Goal: Task Accomplishment & Management: Complete application form

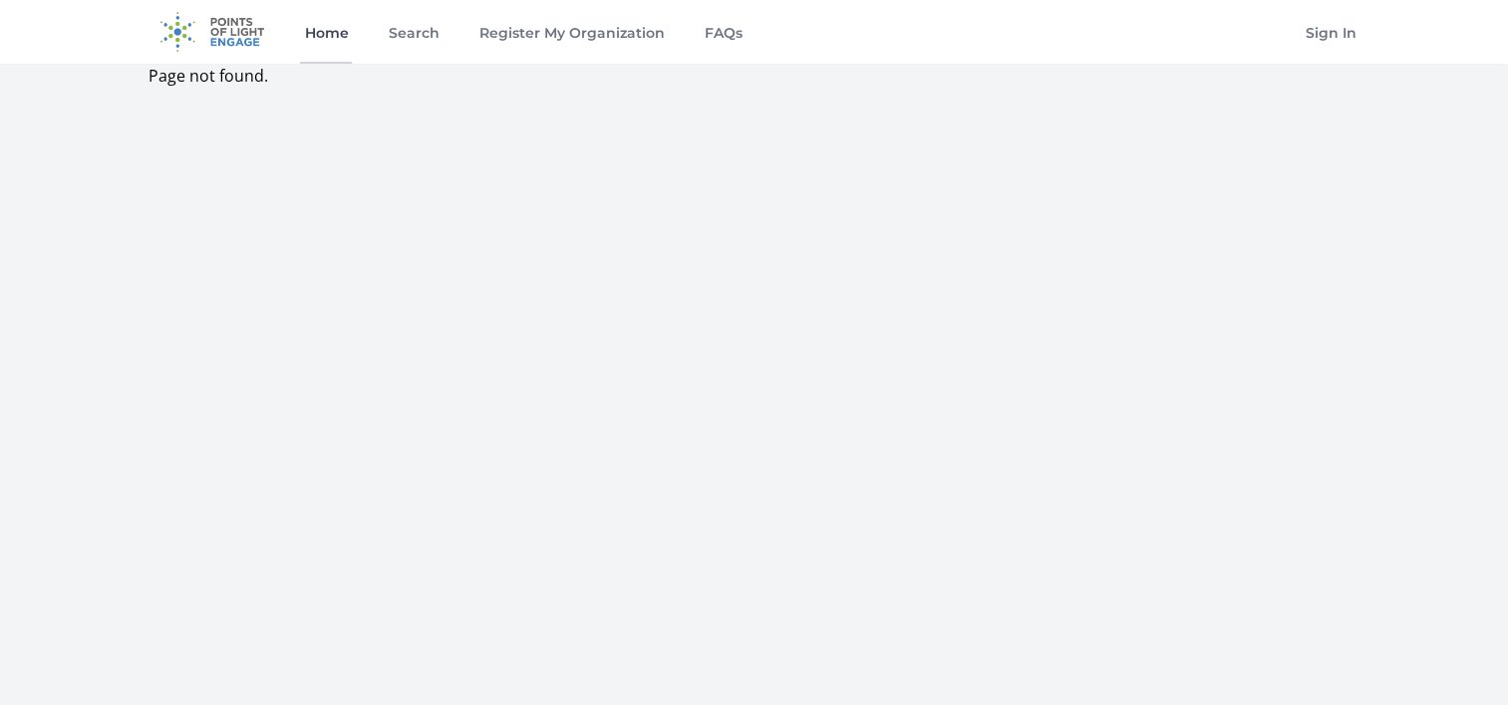
click at [323, 42] on link "Home" at bounding box center [326, 32] width 52 height 64
click at [403, 44] on link "Search" at bounding box center [413, 32] width 59 height 64
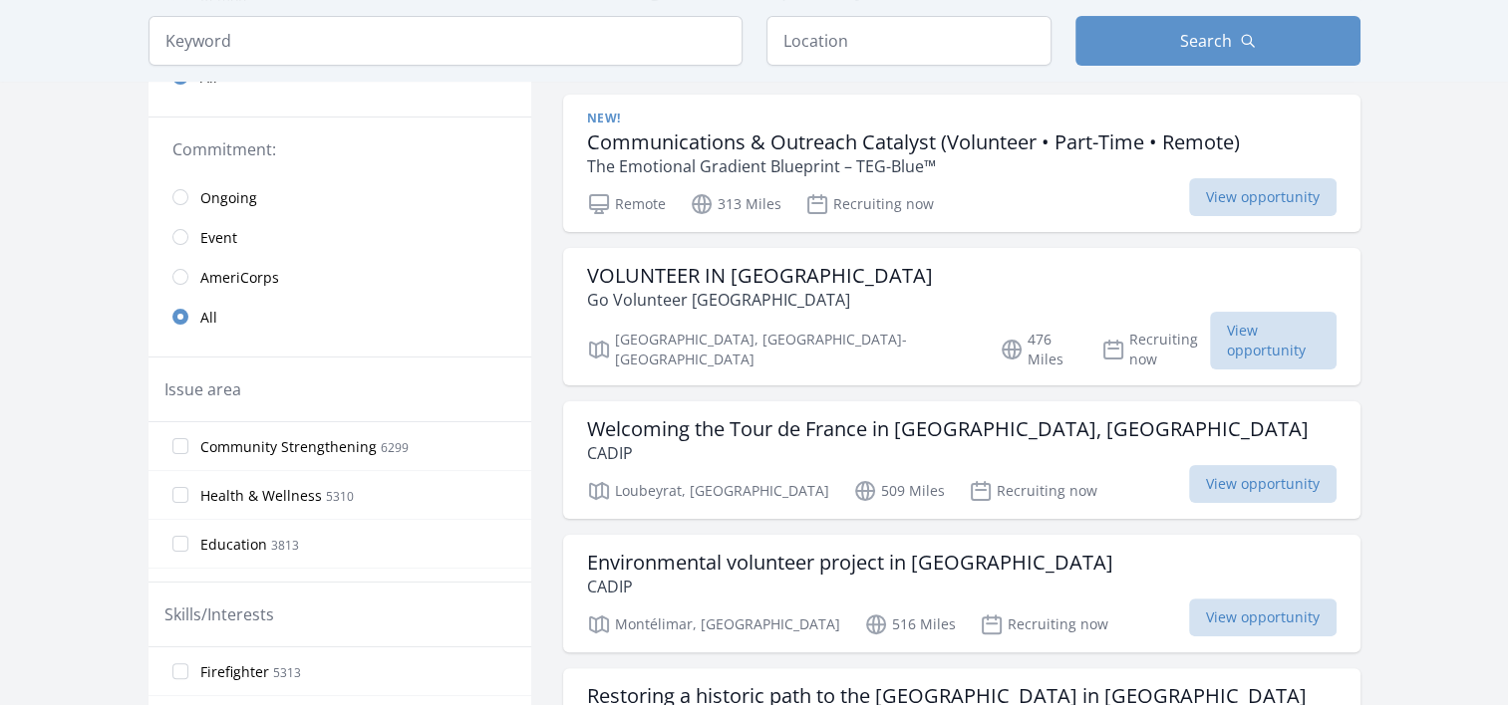
scroll to position [355, 0]
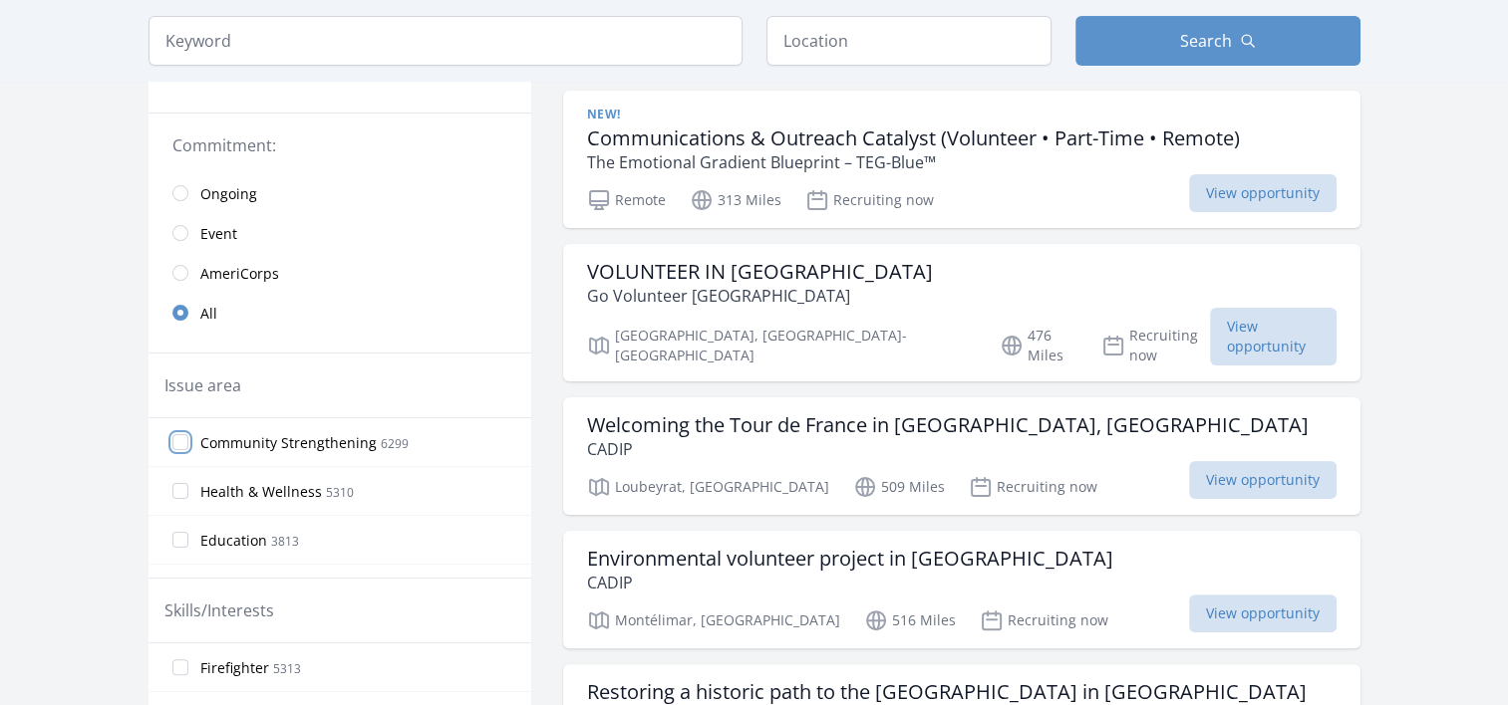
click at [174, 434] on input "Community Strengthening 6299" at bounding box center [180, 442] width 16 height 16
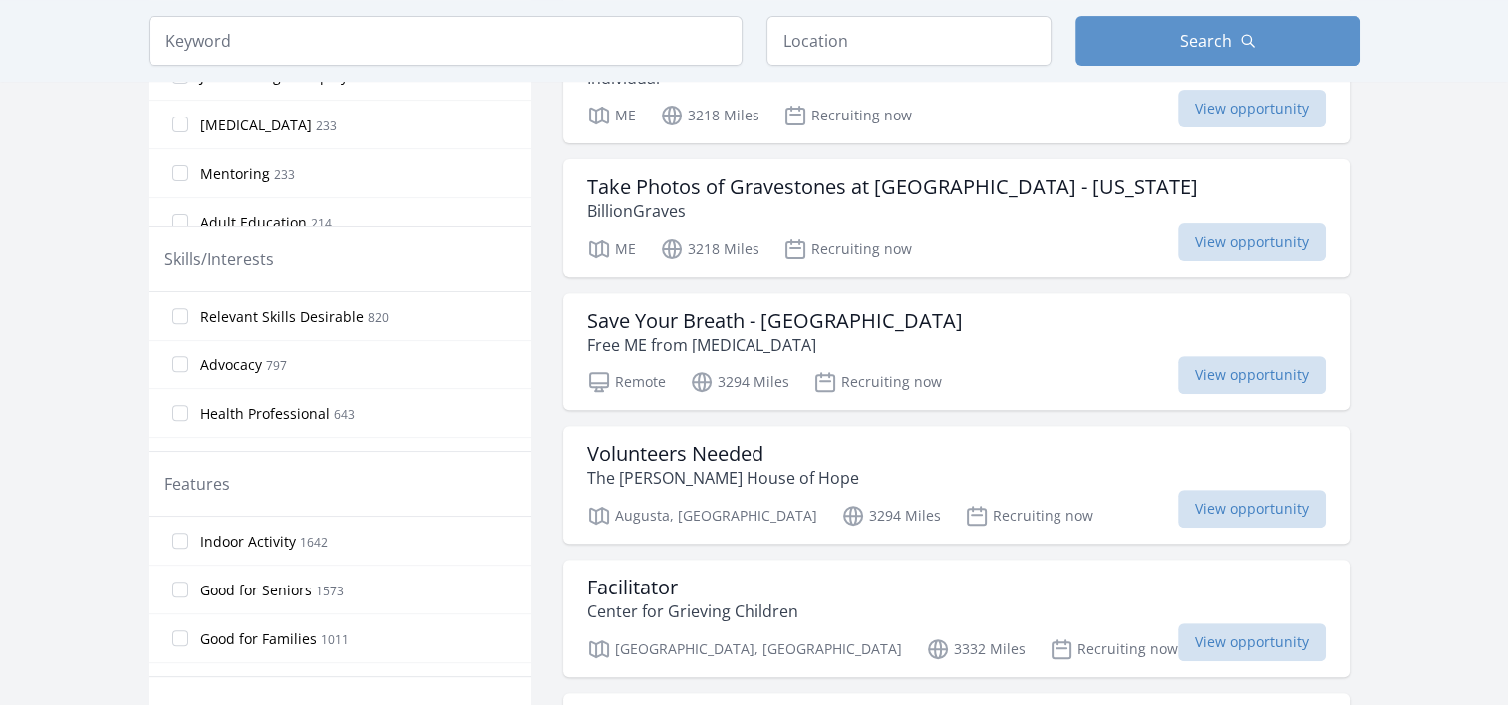
scroll to position [672, 0]
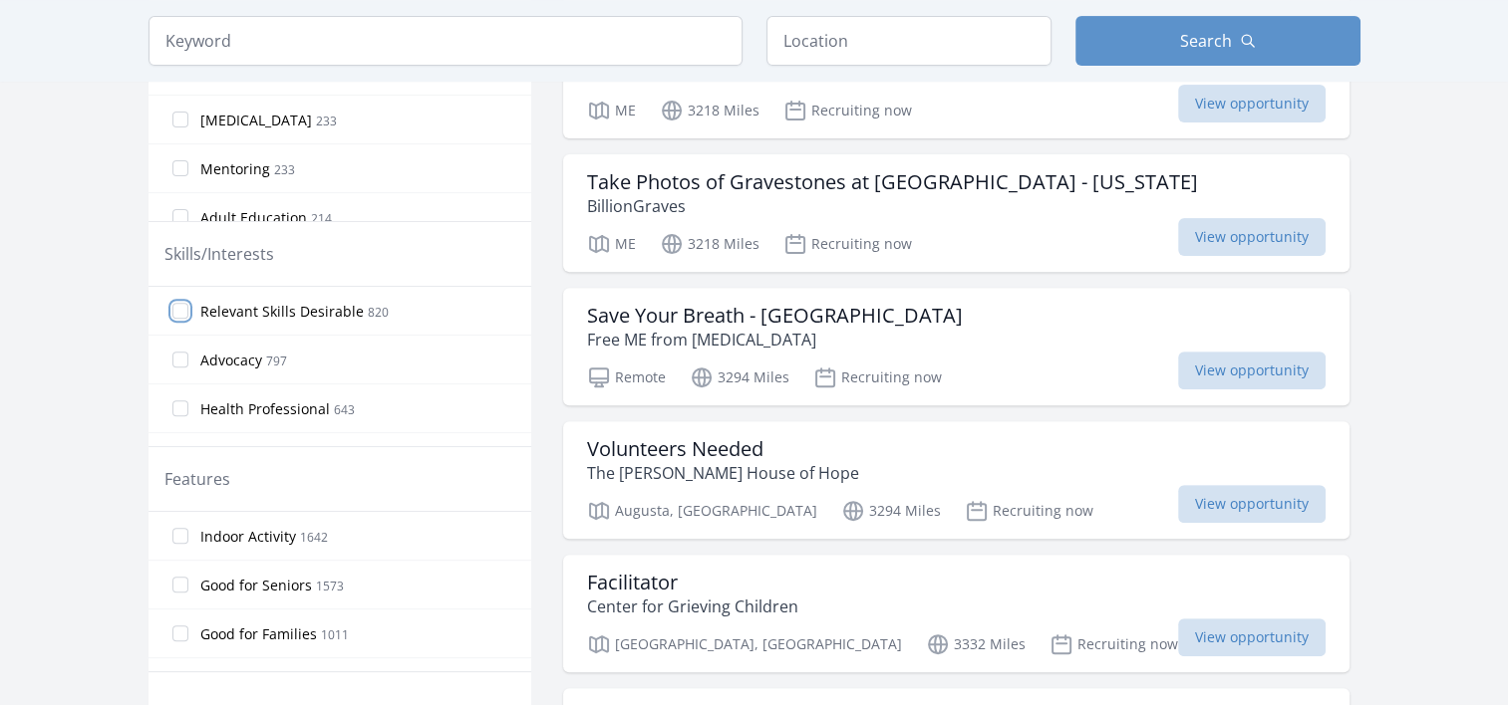
click at [178, 310] on input "Relevant Skills Desirable 820" at bounding box center [180, 311] width 16 height 16
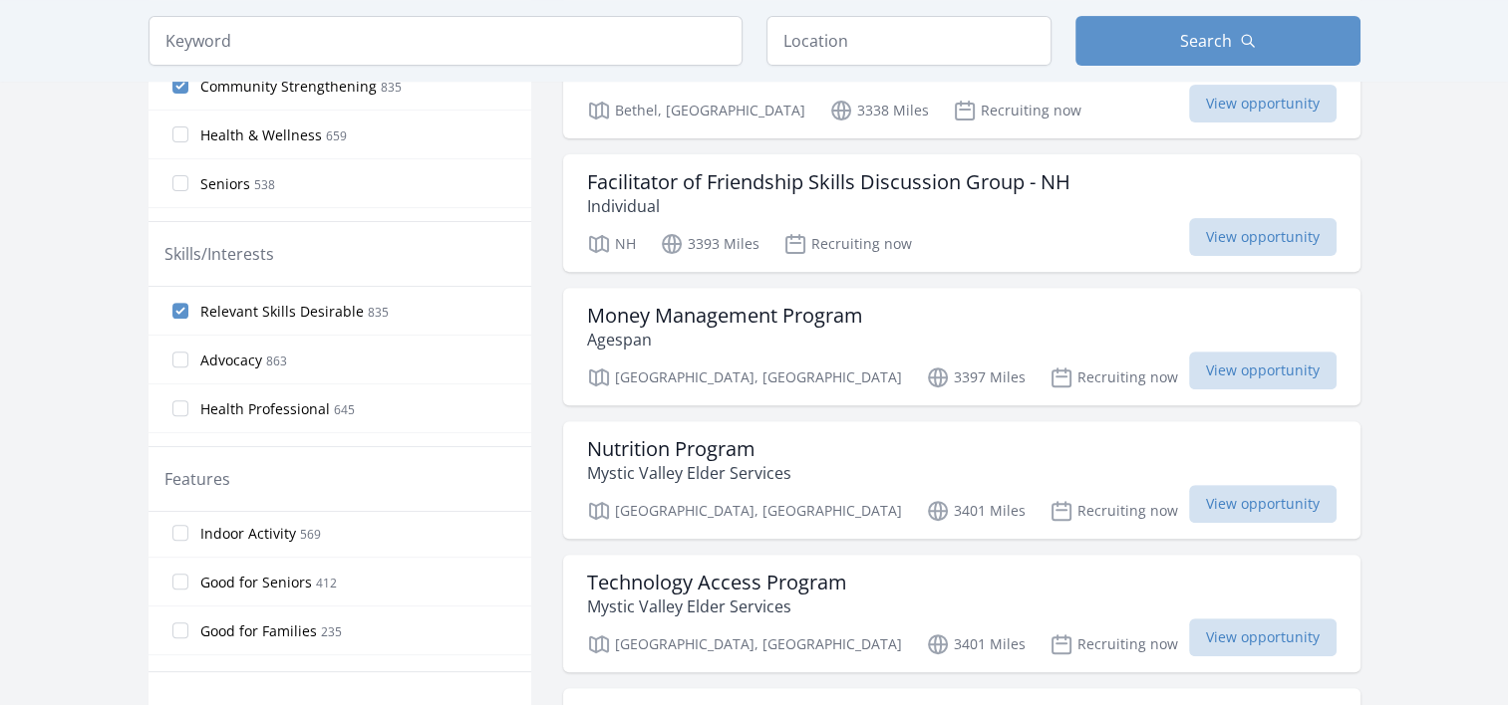
scroll to position [0, 0]
click at [172, 528] on input "Indoor Activity 569" at bounding box center [180, 536] width 16 height 16
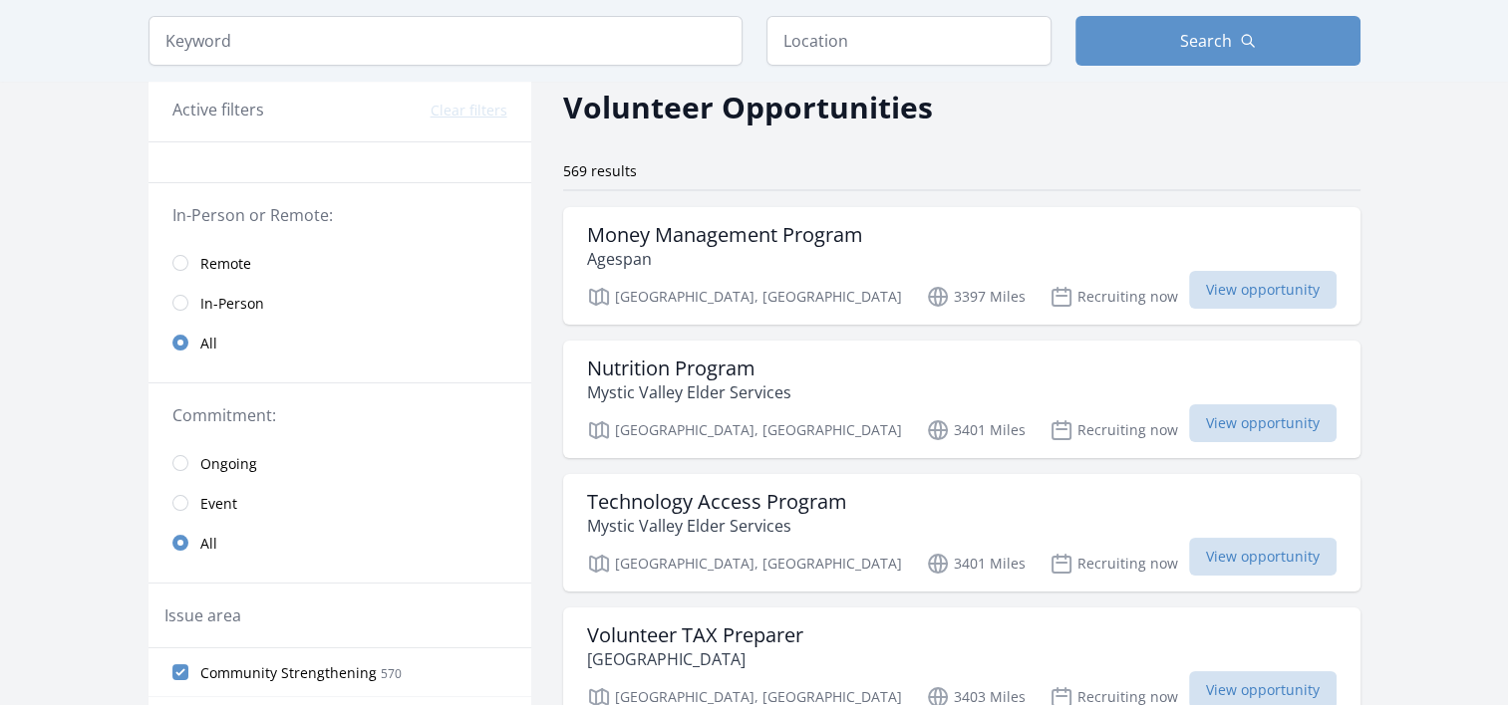
scroll to position [89, 0]
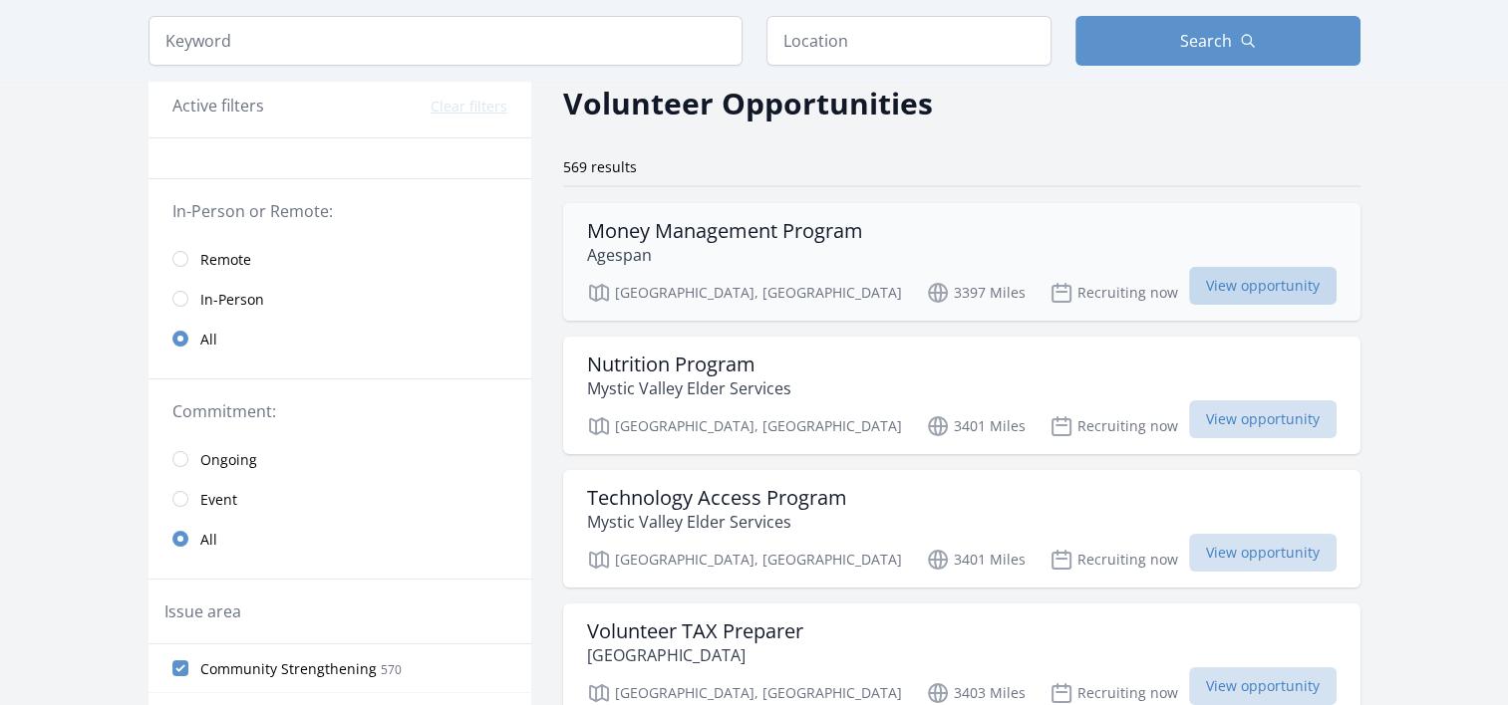
click at [1189, 294] on span "View opportunity" at bounding box center [1262, 286] width 147 height 38
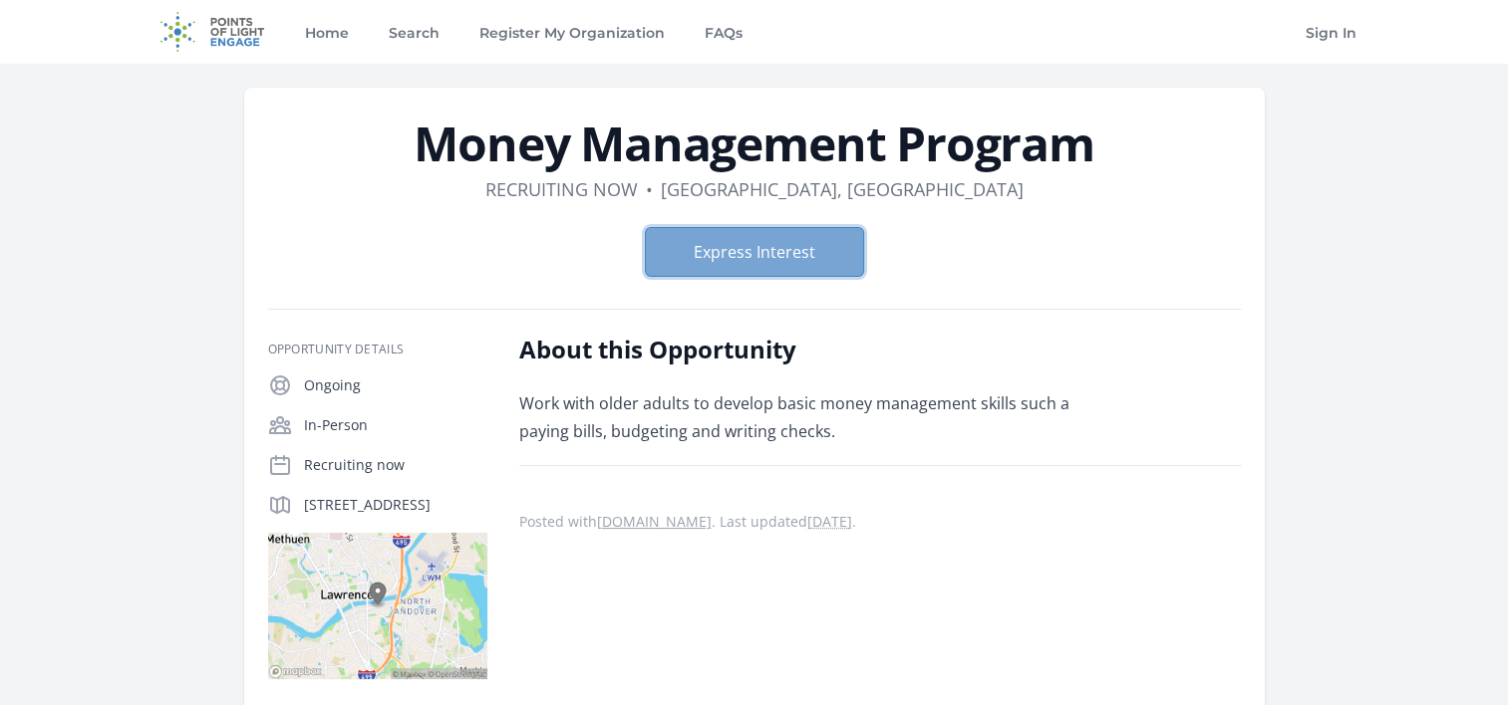
click at [757, 231] on button "Express Interest" at bounding box center [754, 252] width 219 height 50
